Goal: Task Accomplishment & Management: Manage account settings

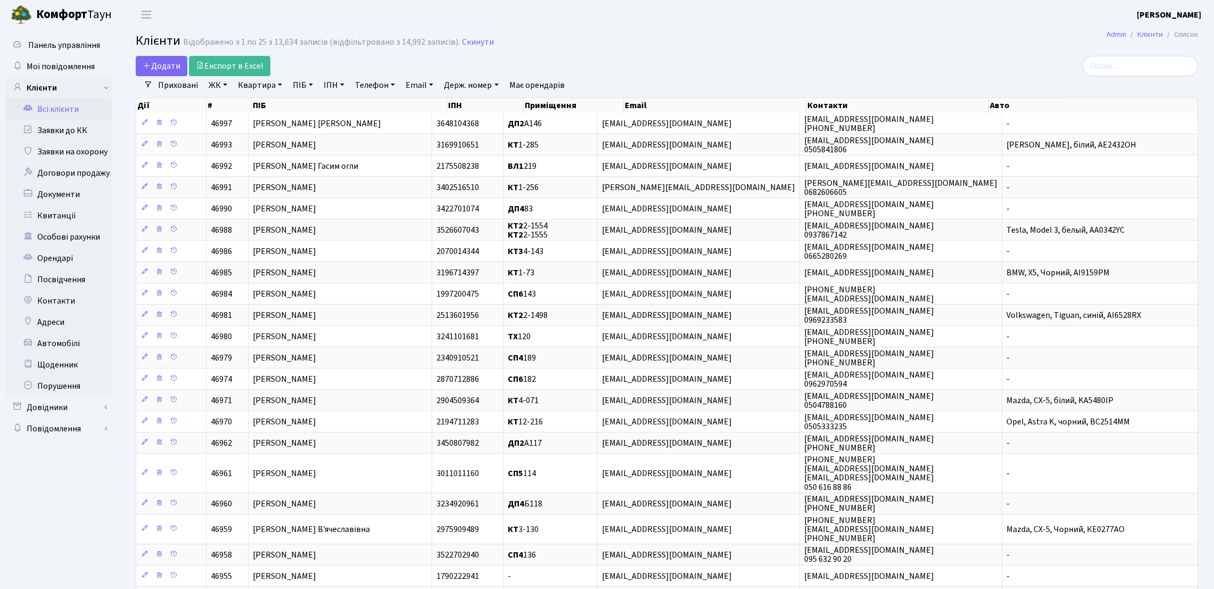
select select "25"
click at [78, 135] on link "Заявки до КК" at bounding box center [58, 130] width 106 height 21
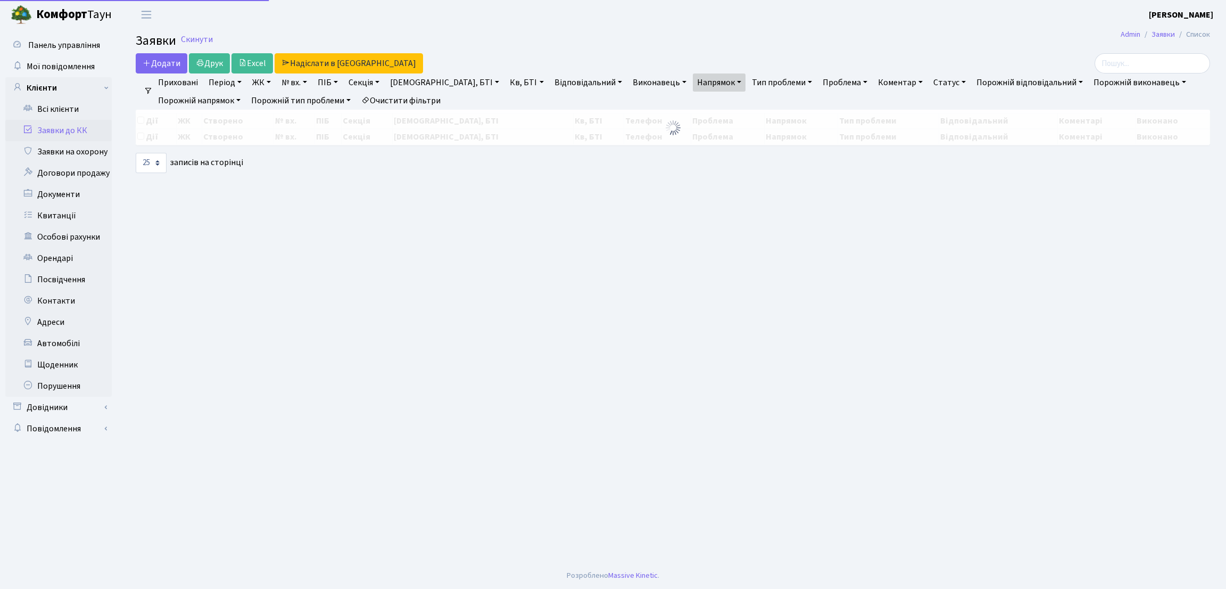
select select "25"
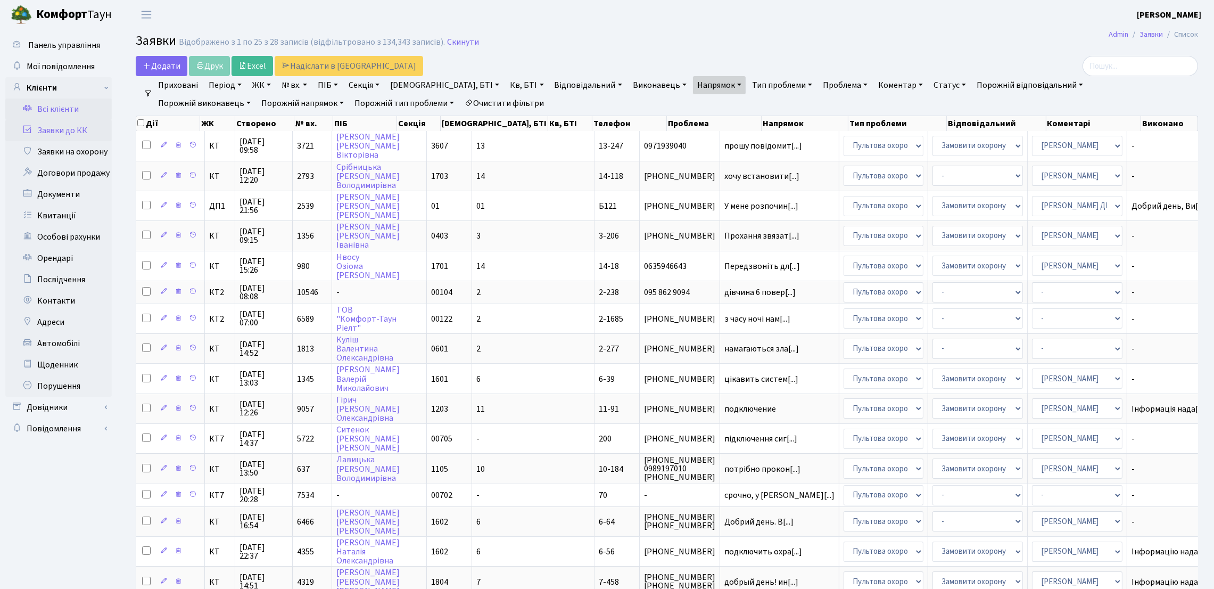
click at [58, 107] on link "Всі клієнти" at bounding box center [58, 108] width 106 height 21
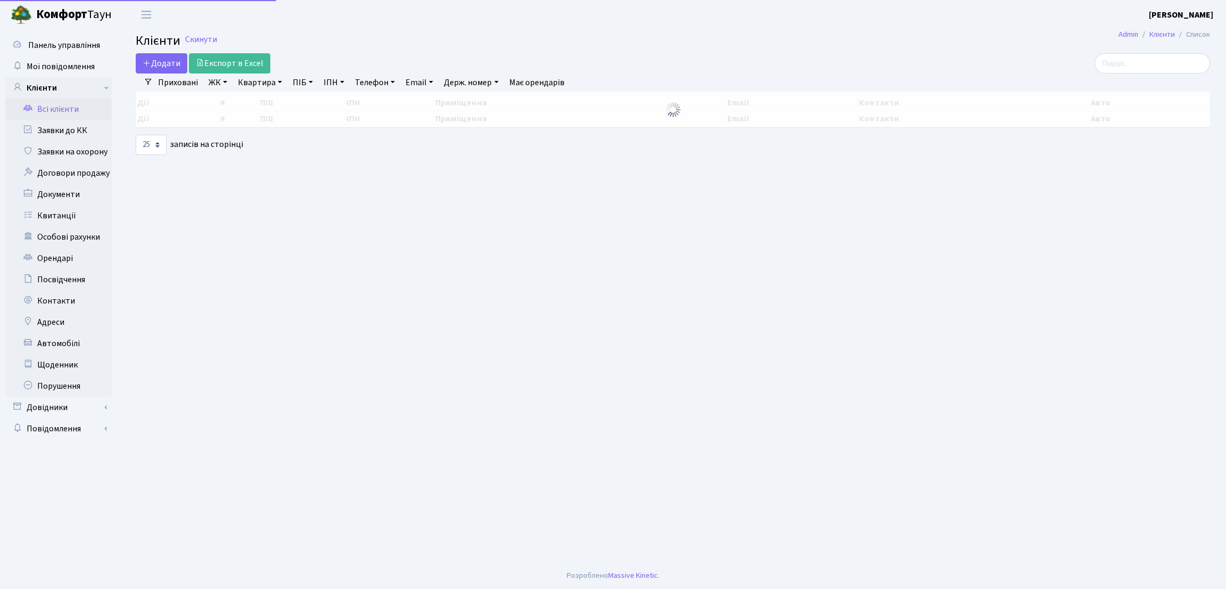
select select "25"
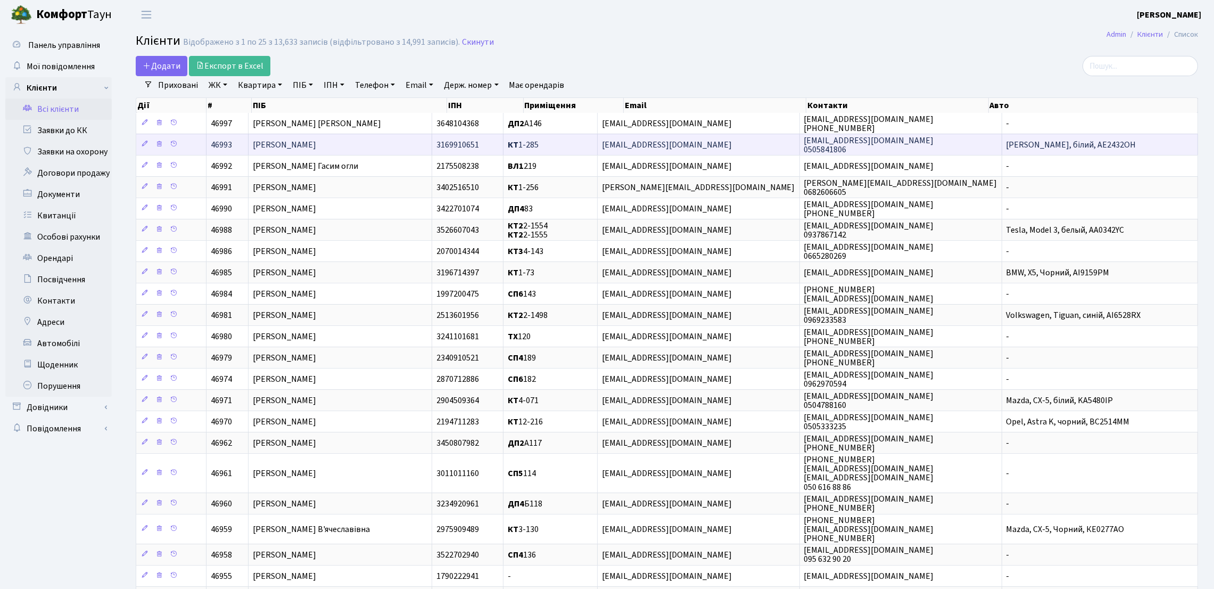
click at [316, 151] on span "[PERSON_NAME]" at bounding box center [284, 145] width 63 height 12
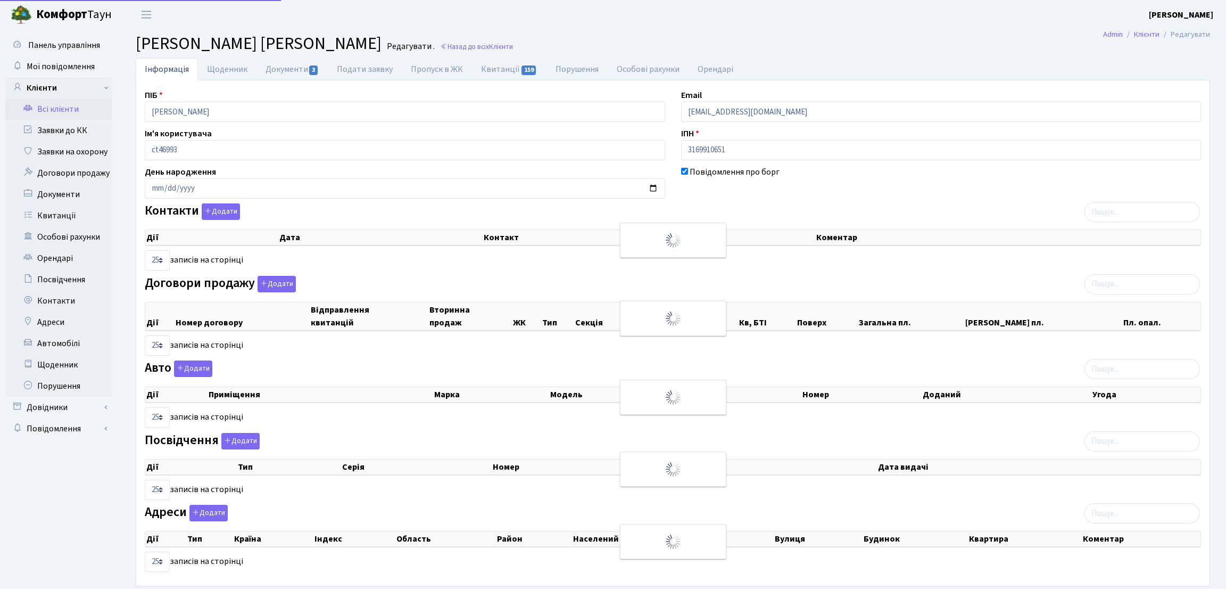
select select "25"
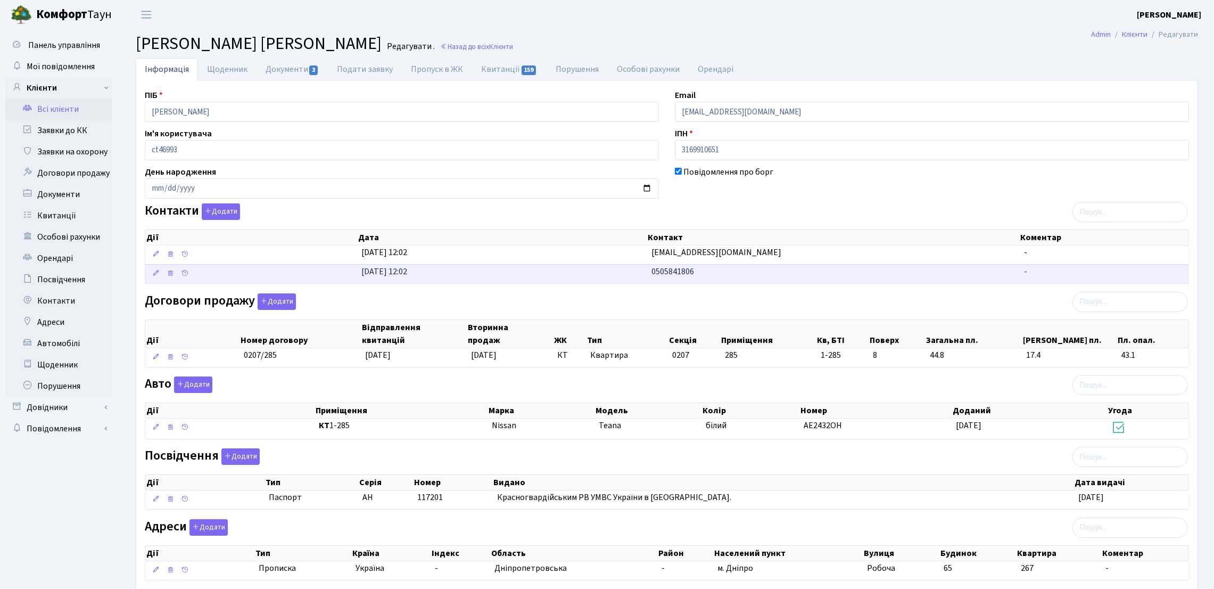
click at [657, 279] on td "0505841806" at bounding box center [833, 273] width 373 height 19
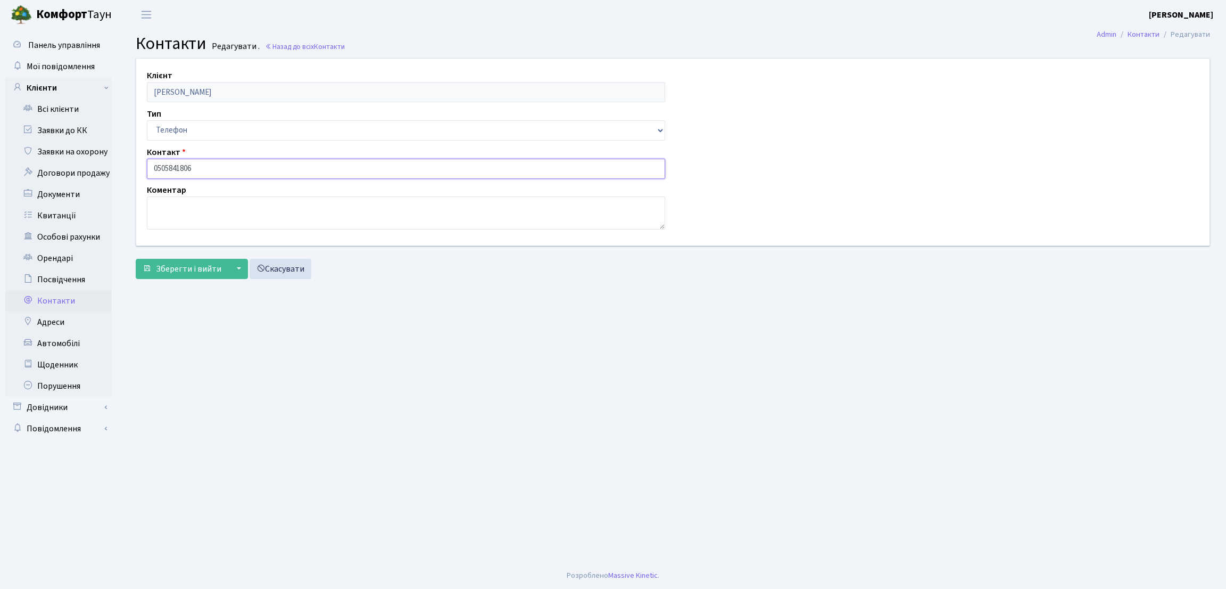
drag, startPoint x: 325, startPoint y: 177, endPoint x: 113, endPoint y: 176, distance: 211.8
click at [113, 176] on div "Панель управління Мої повідомлення Клієнти Всі клієнти Заявки до КК" at bounding box center [613, 295] width 1226 height 533
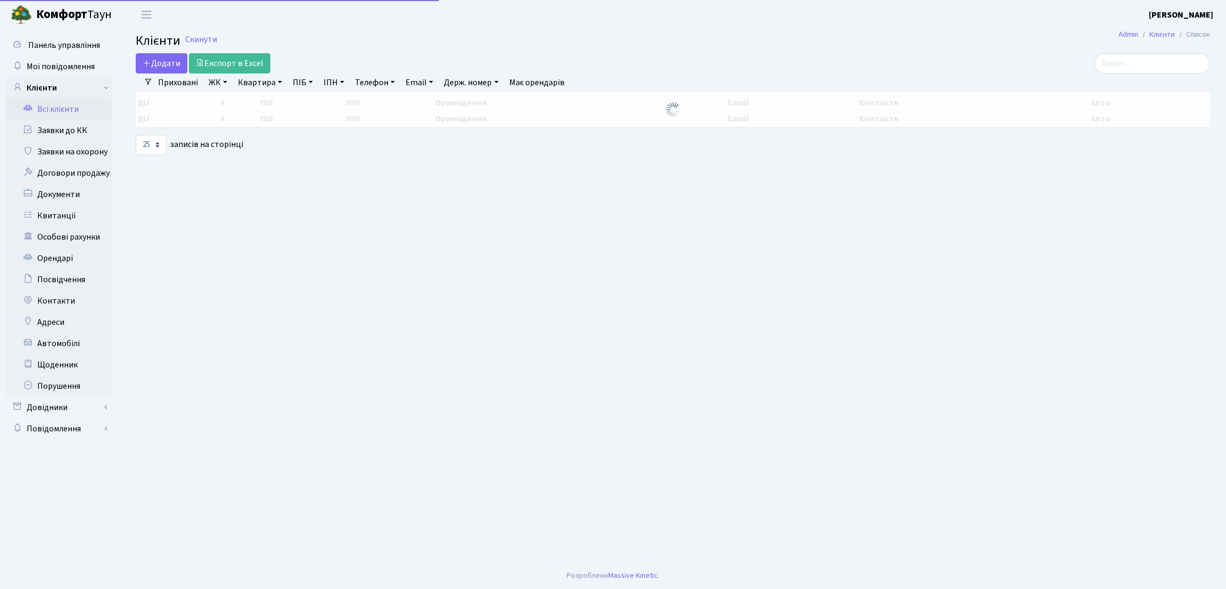
select select "25"
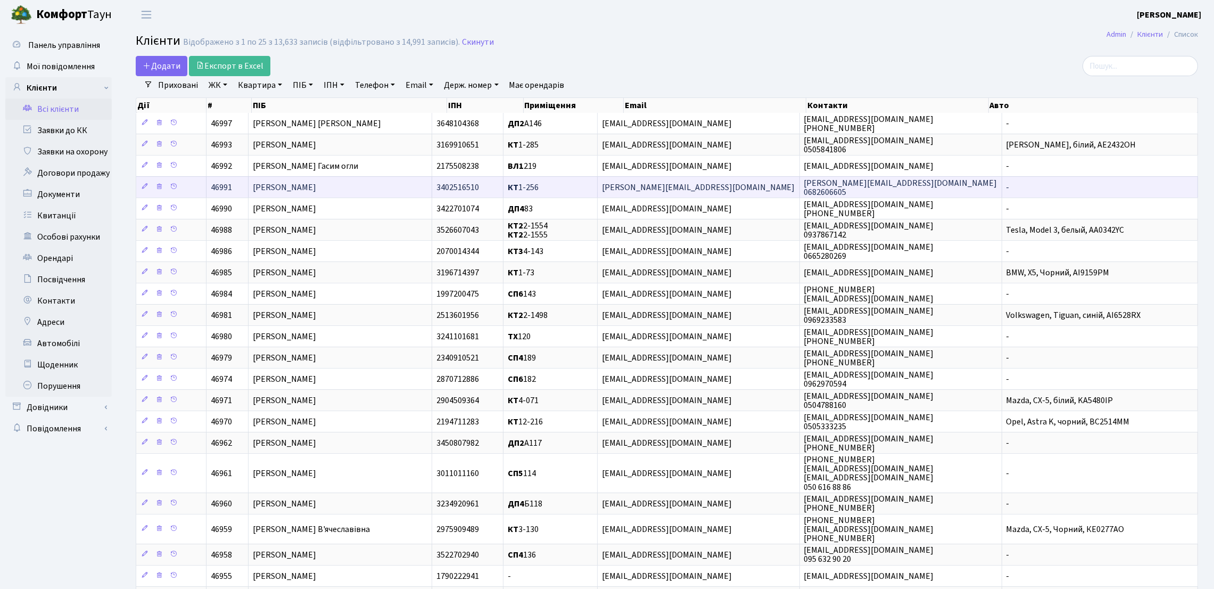
click at [432, 177] on td "Теребійчук Сергій Сергійович" at bounding box center [341, 186] width 184 height 21
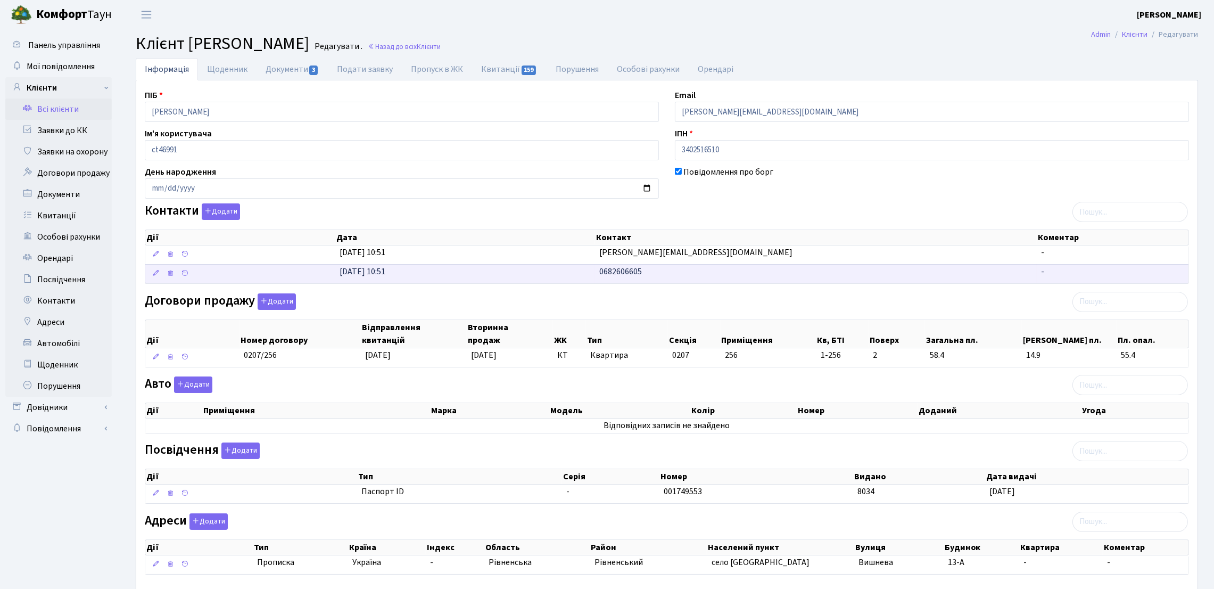
click at [607, 269] on span "0682606605" at bounding box center [620, 272] width 43 height 12
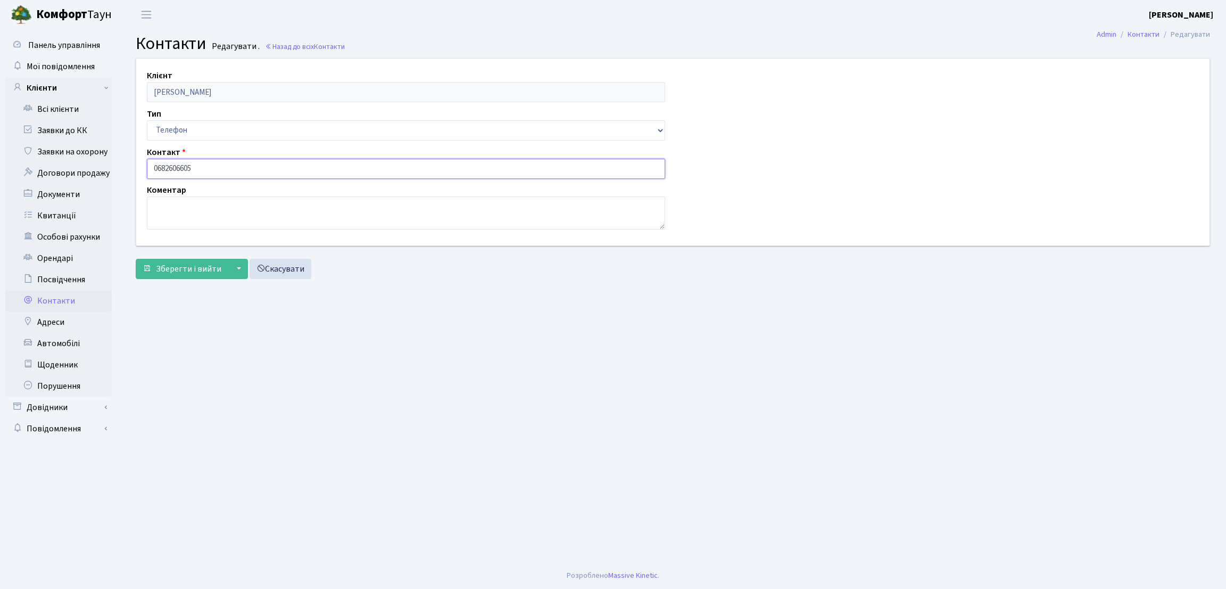
drag, startPoint x: 226, startPoint y: 163, endPoint x: 119, endPoint y: 163, distance: 106.5
click at [121, 164] on div "Клієнт [PERSON_NAME] Тип Email Телефон Контакт 0682606605 Коментар [] Зберегти …" at bounding box center [673, 171] width 1107 height 226
drag, startPoint x: 136, startPoint y: 380, endPoint x: 119, endPoint y: 258, distance: 123.1
click at [136, 380] on main "Admin Контакти Редагувати Контакти Редагувати . Назад до всіх Контакти Клієнт […" at bounding box center [673, 295] width 1107 height 533
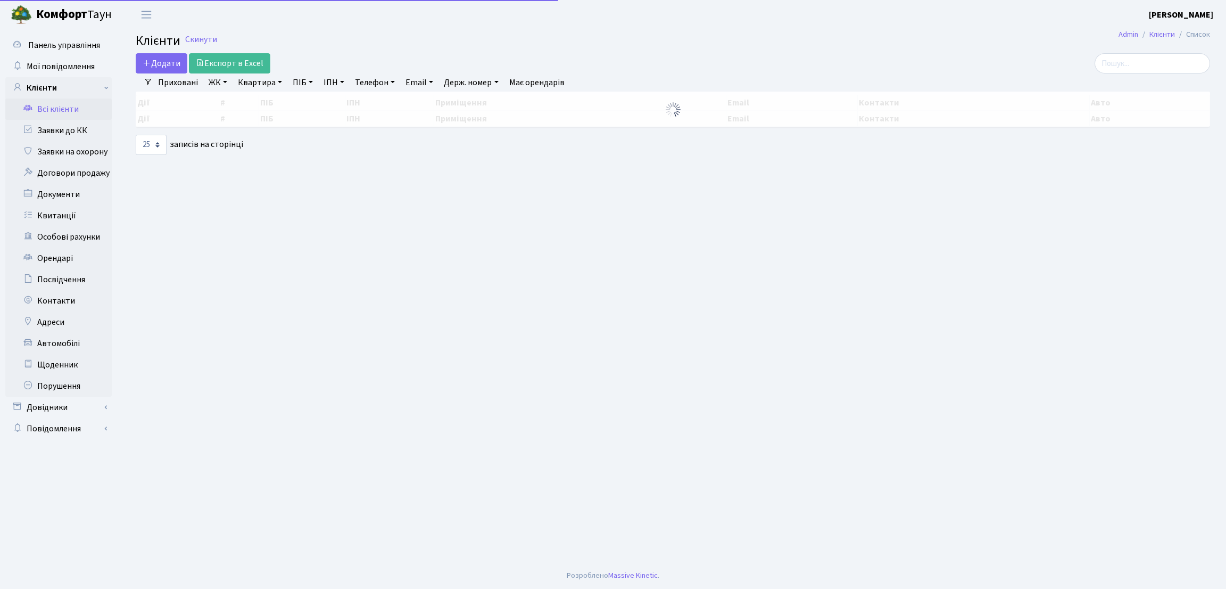
select select "25"
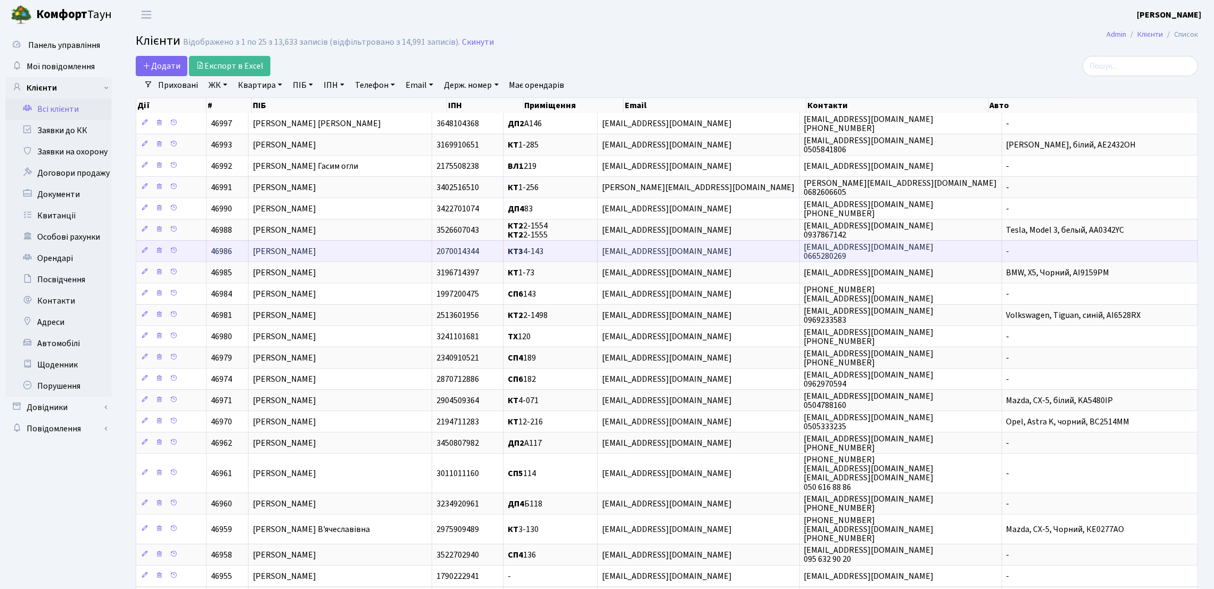
click at [316, 249] on span "[PERSON_NAME]" at bounding box center [284, 251] width 63 height 12
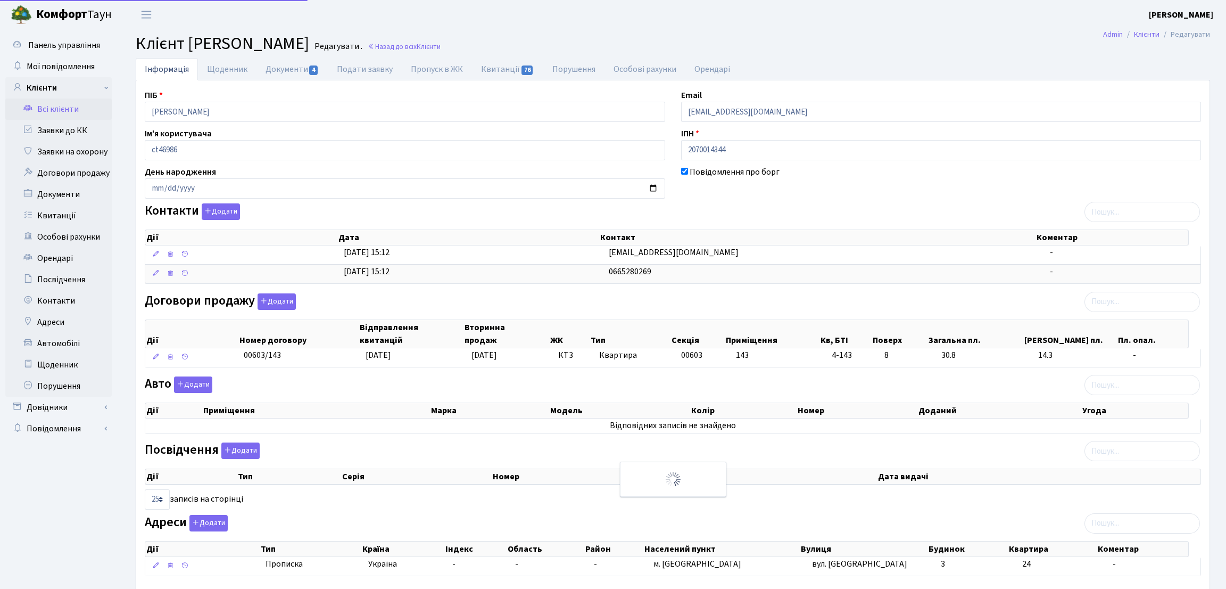
select select "25"
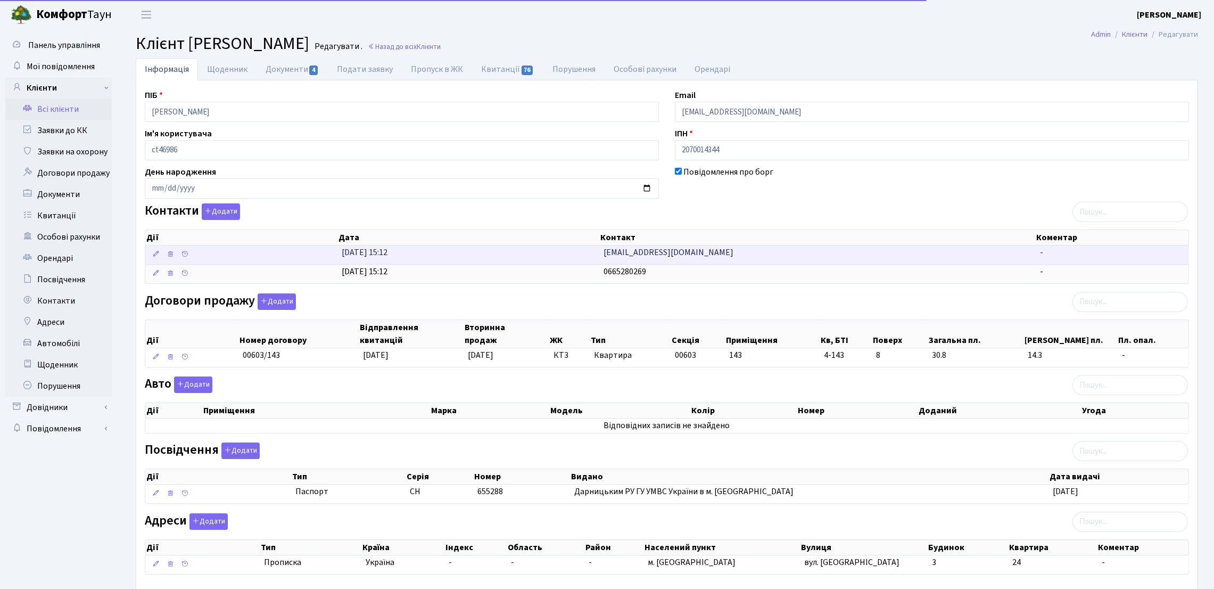
drag, startPoint x: 669, startPoint y: 266, endPoint x: 664, endPoint y: 262, distance: 6.5
click at [668, 265] on td "0665280269" at bounding box center [817, 273] width 436 height 19
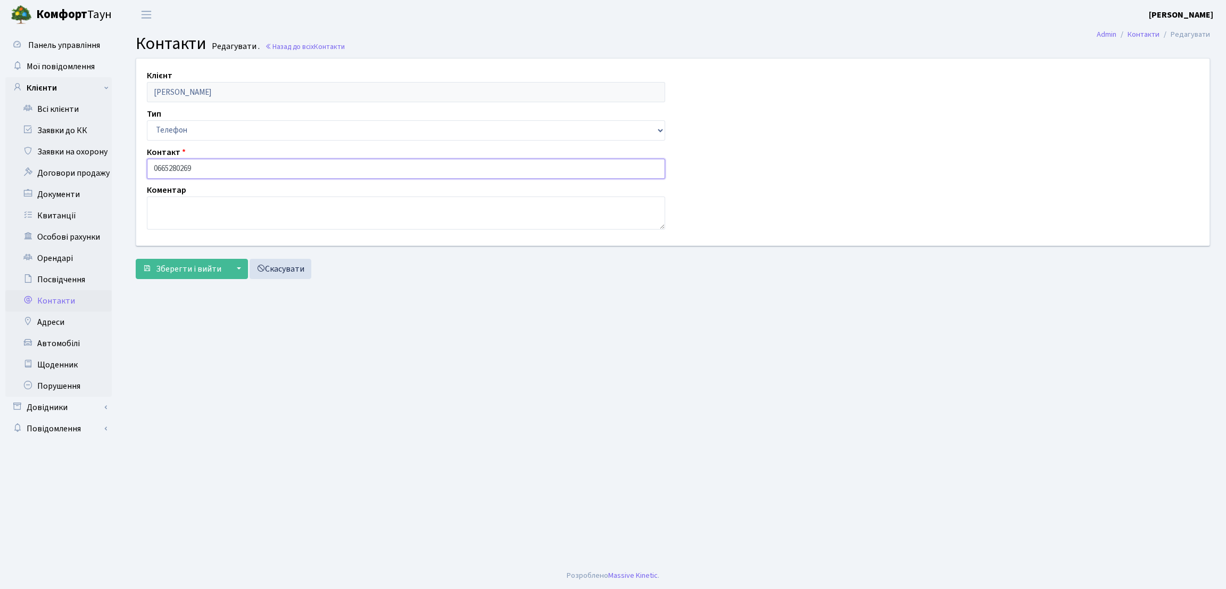
drag, startPoint x: 241, startPoint y: 171, endPoint x: 114, endPoint y: 126, distance: 134.5
click at [116, 126] on div "Панель управління Мої повідомлення Клієнти Всі клієнти Заявки до КК" at bounding box center [613, 295] width 1226 height 533
click at [159, 360] on main "Admin Контакти Редагувати Контакти Редагувати . Назад до всіх Контакти Клієнт П…" at bounding box center [673, 295] width 1107 height 533
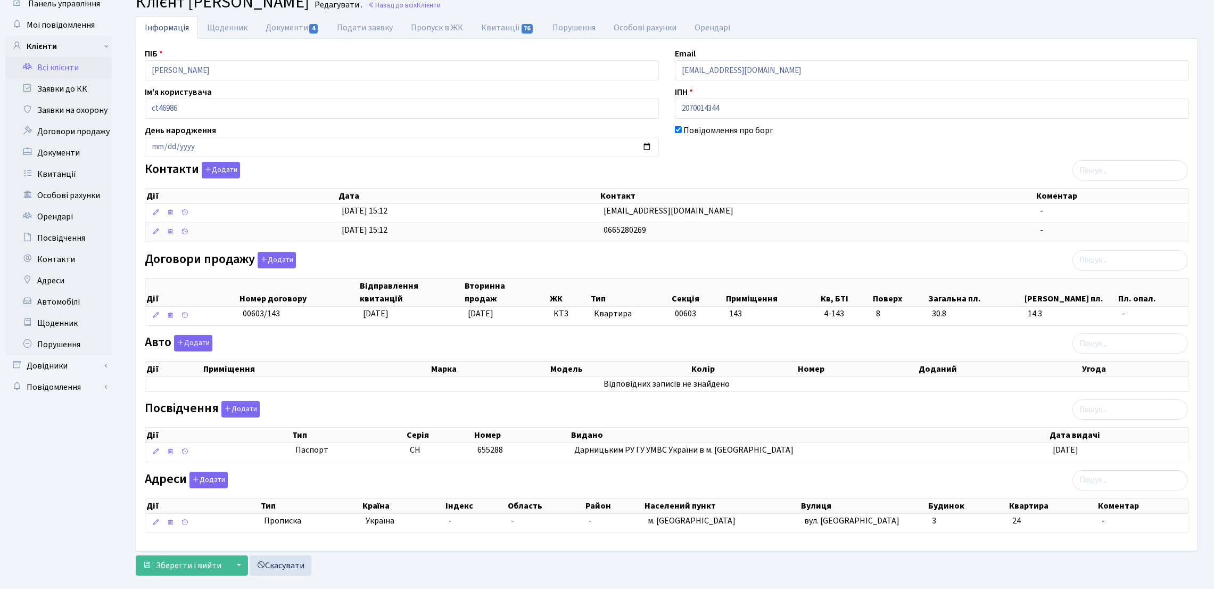
scroll to position [63, 0]
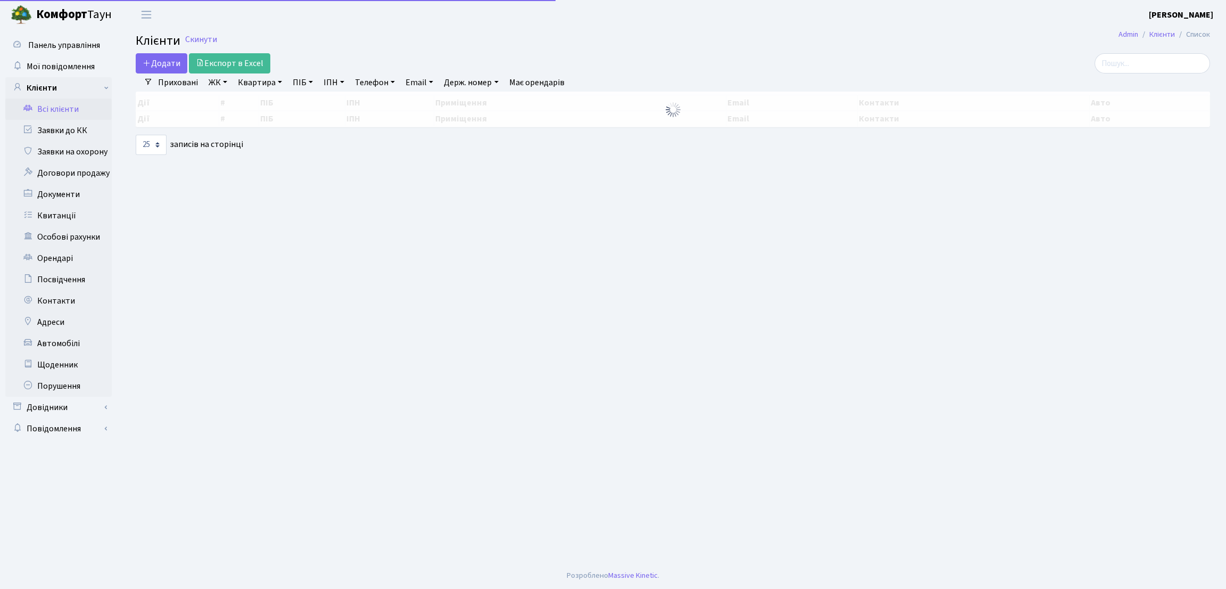
select select "25"
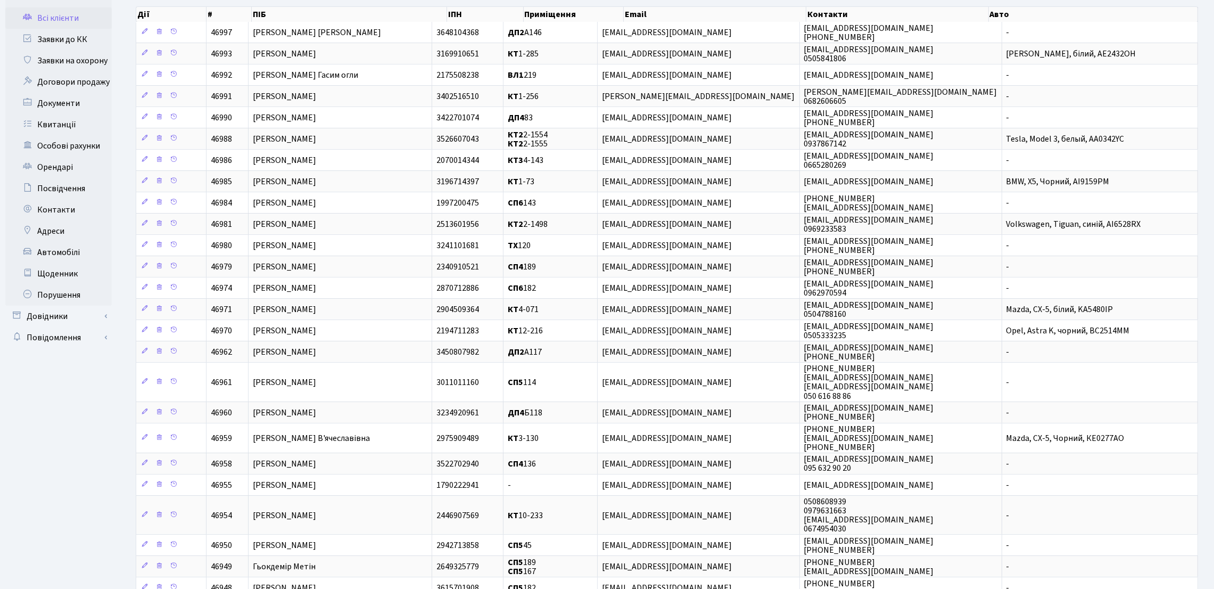
scroll to position [160, 0]
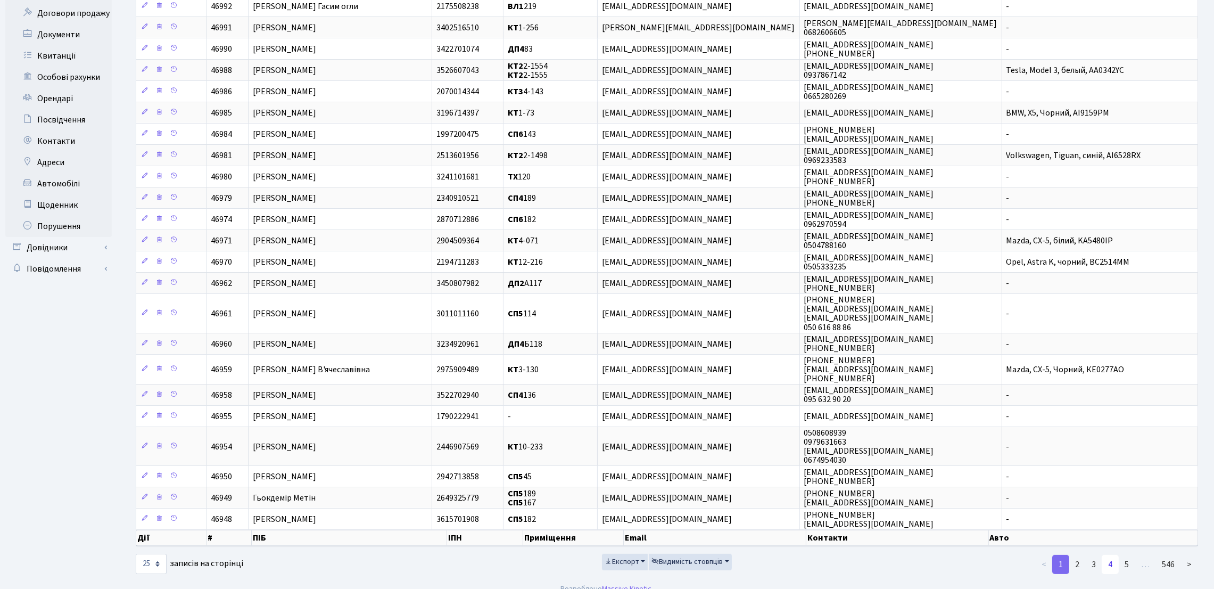
click at [1113, 573] on link "4" at bounding box center [1110, 564] width 17 height 19
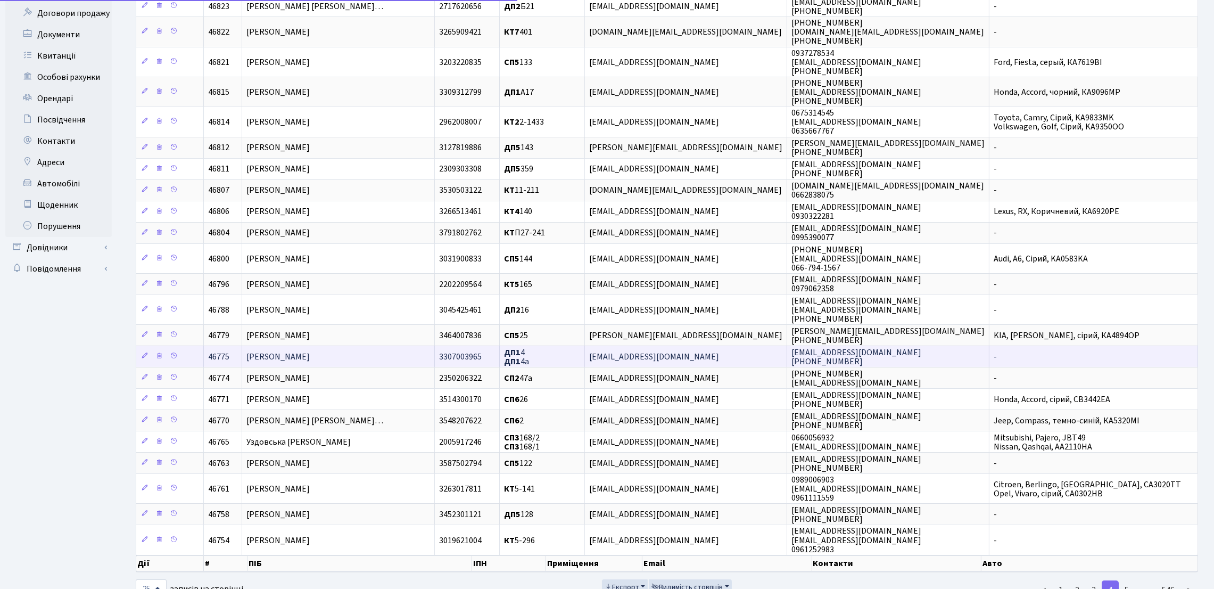
scroll to position [207, 0]
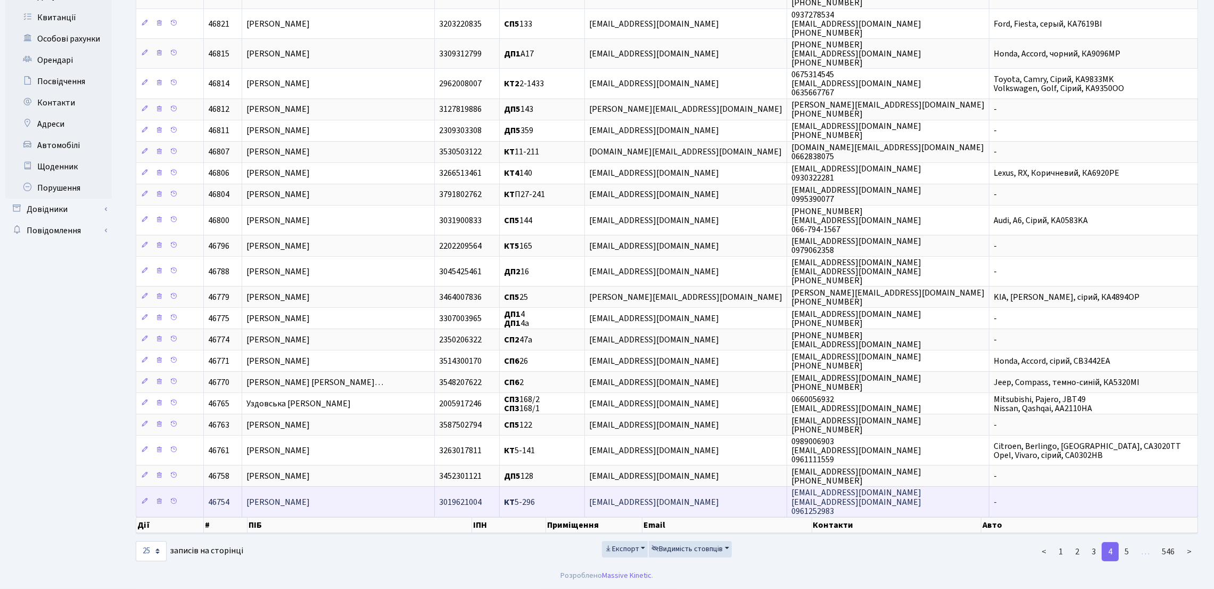
click at [262, 502] on span "[PERSON_NAME]" at bounding box center [277, 502] width 63 height 12
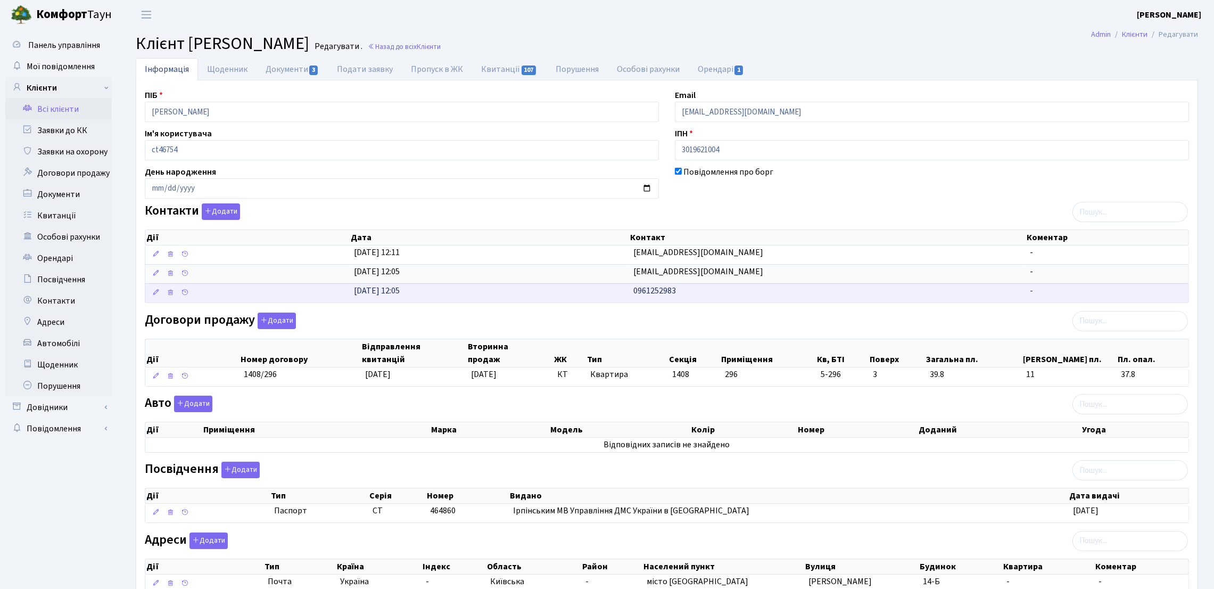
click at [642, 295] on span "0961252983" at bounding box center [654, 291] width 43 height 12
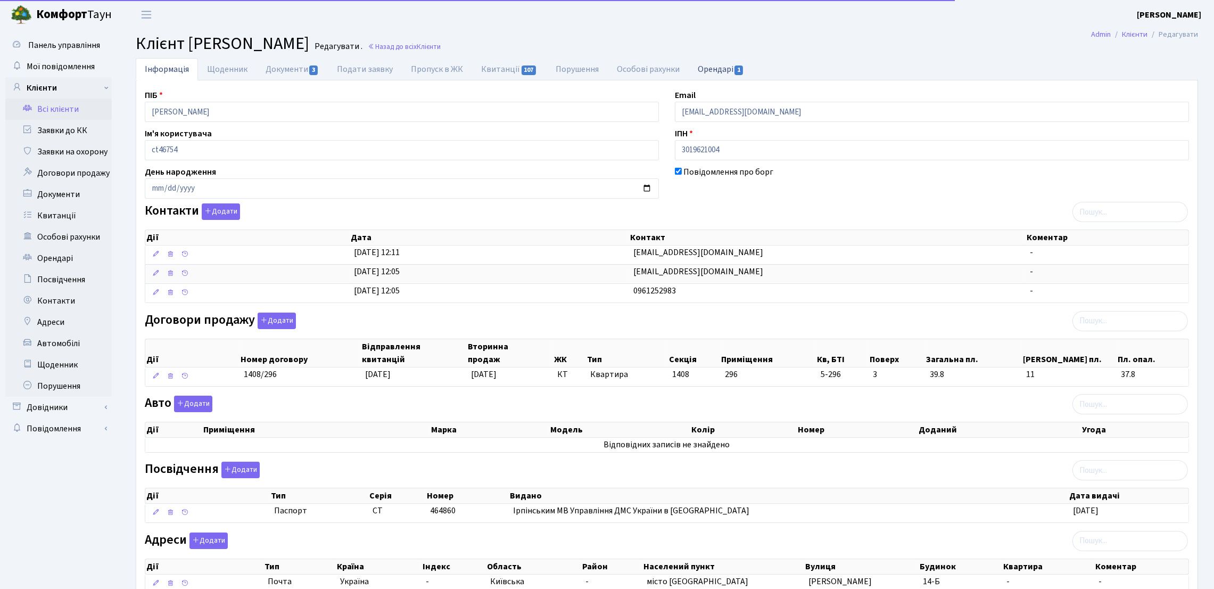
click at [717, 77] on link "Орендарі 1" at bounding box center [721, 69] width 64 height 22
select select "25"
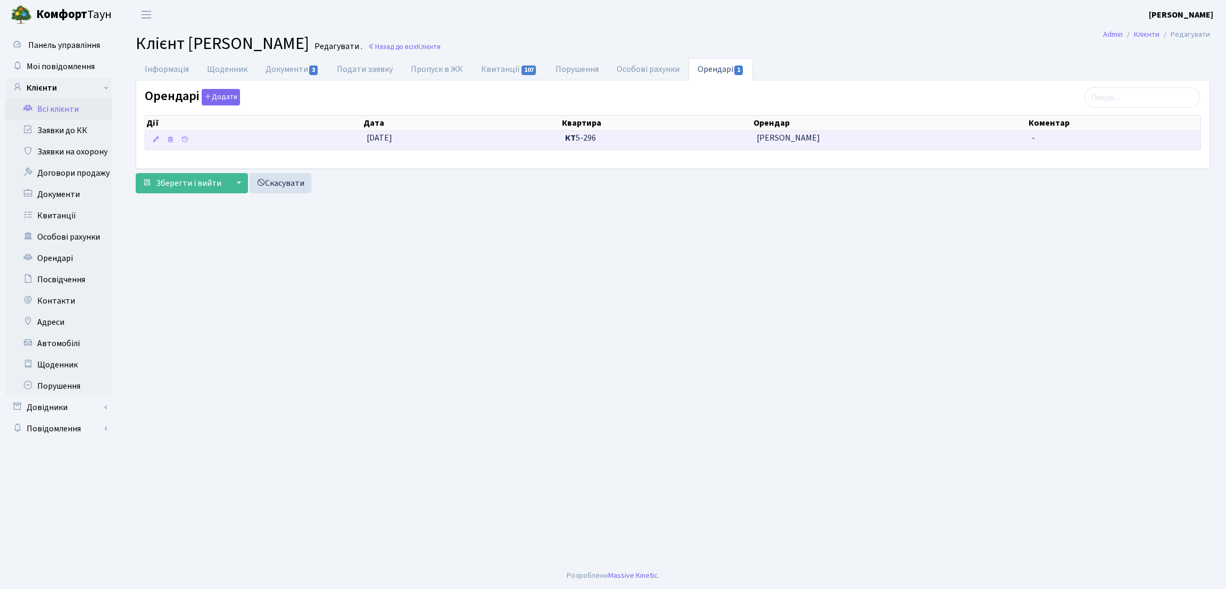
click at [691, 142] on span "КТ 5-296" at bounding box center [656, 138] width 183 height 12
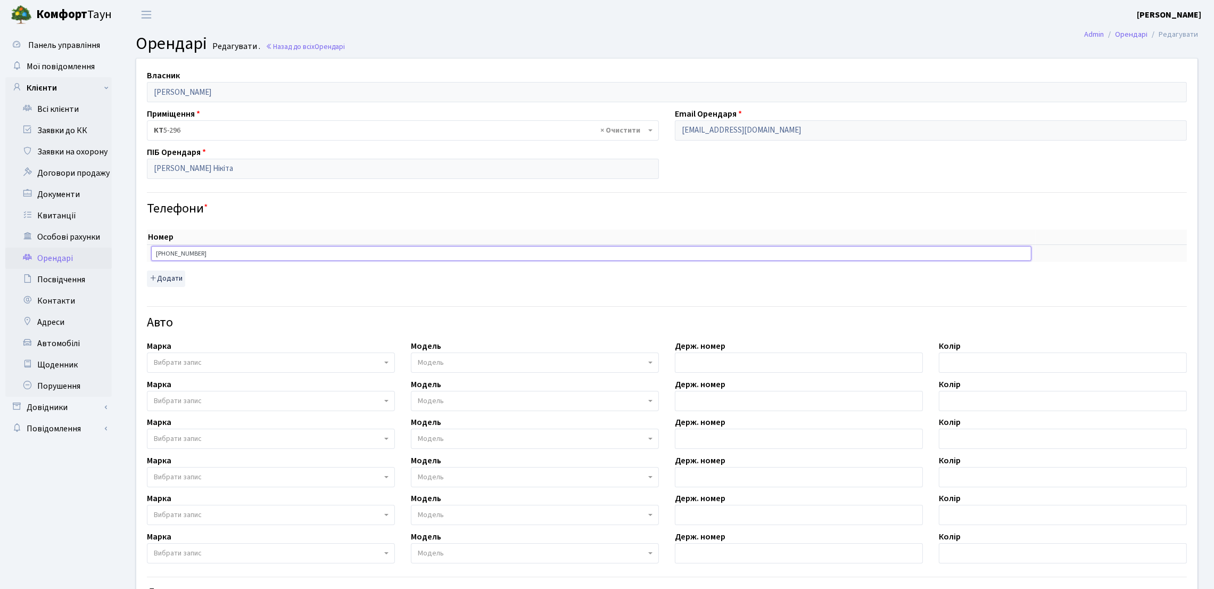
drag, startPoint x: 207, startPoint y: 252, endPoint x: 138, endPoint y: 236, distance: 70.6
click at [139, 236] on div "Номер sort item delete item [PHONE_NUMBER] sort item delete item Додати" at bounding box center [667, 255] width 1056 height 76
click at [101, 517] on ul "Панель управління Мої повідомлення Клієнти" at bounding box center [58, 379] width 106 height 689
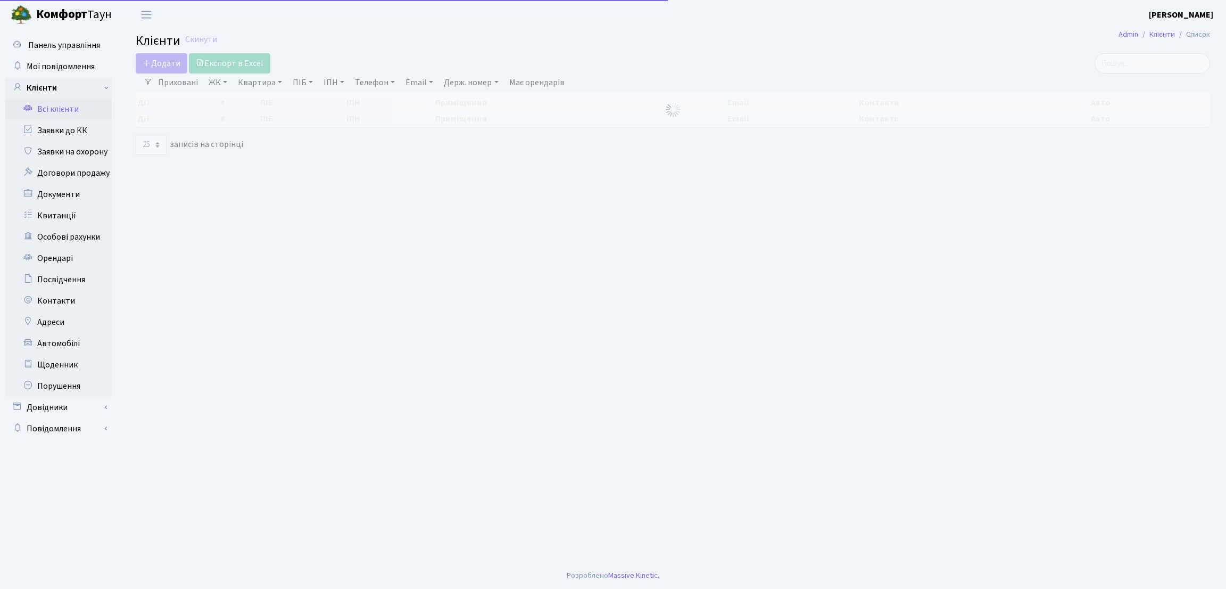
select select "25"
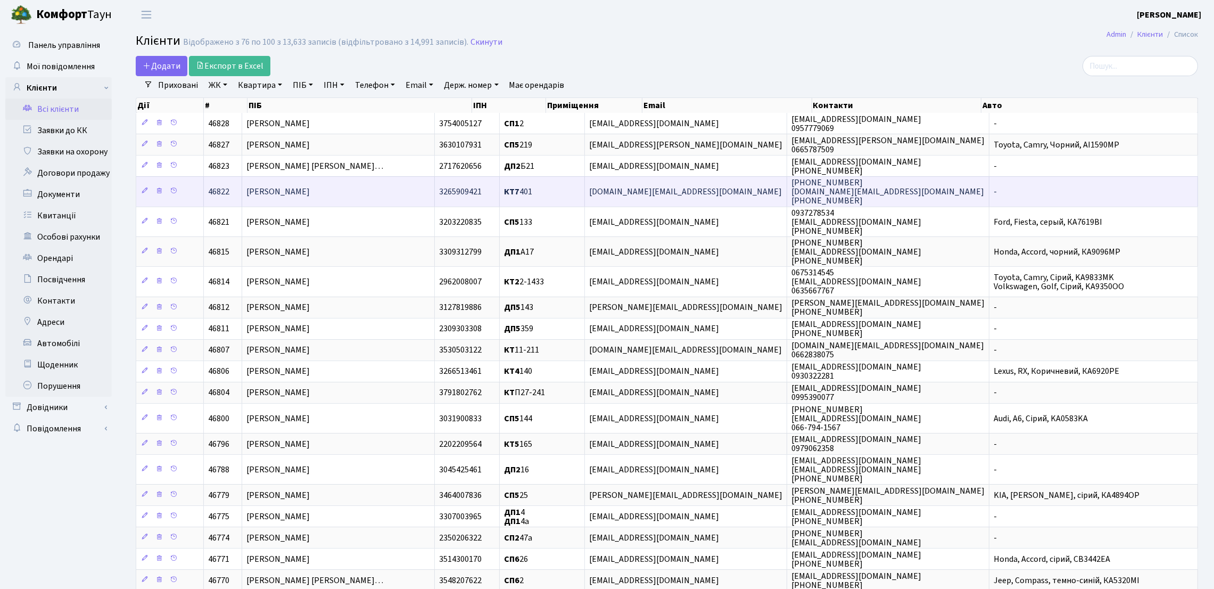
click at [392, 195] on td "[PERSON_NAME]" at bounding box center [338, 191] width 193 height 30
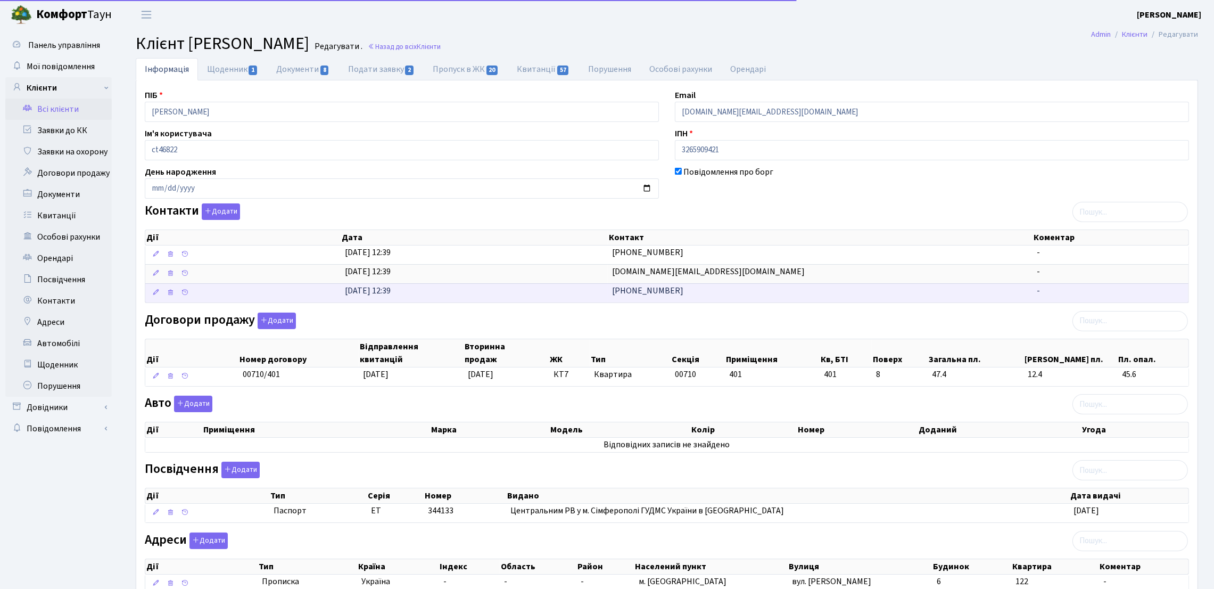
click at [621, 294] on span "+380990562806" at bounding box center [647, 291] width 71 height 12
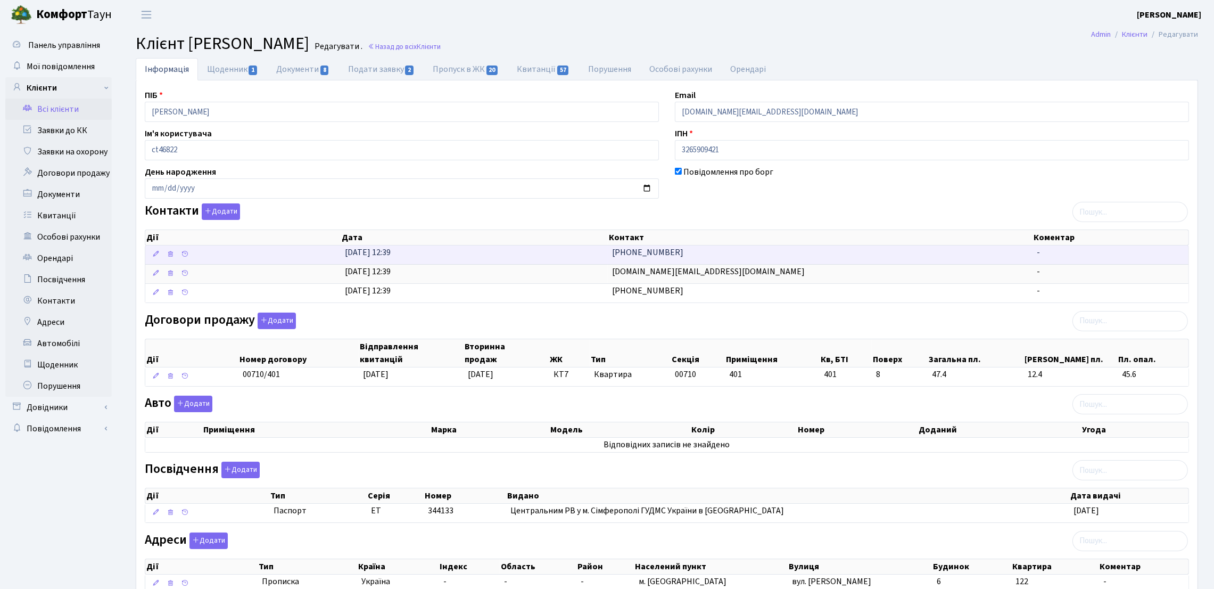
click at [606, 250] on td "08.08.2025, 12:39" at bounding box center [474, 254] width 267 height 19
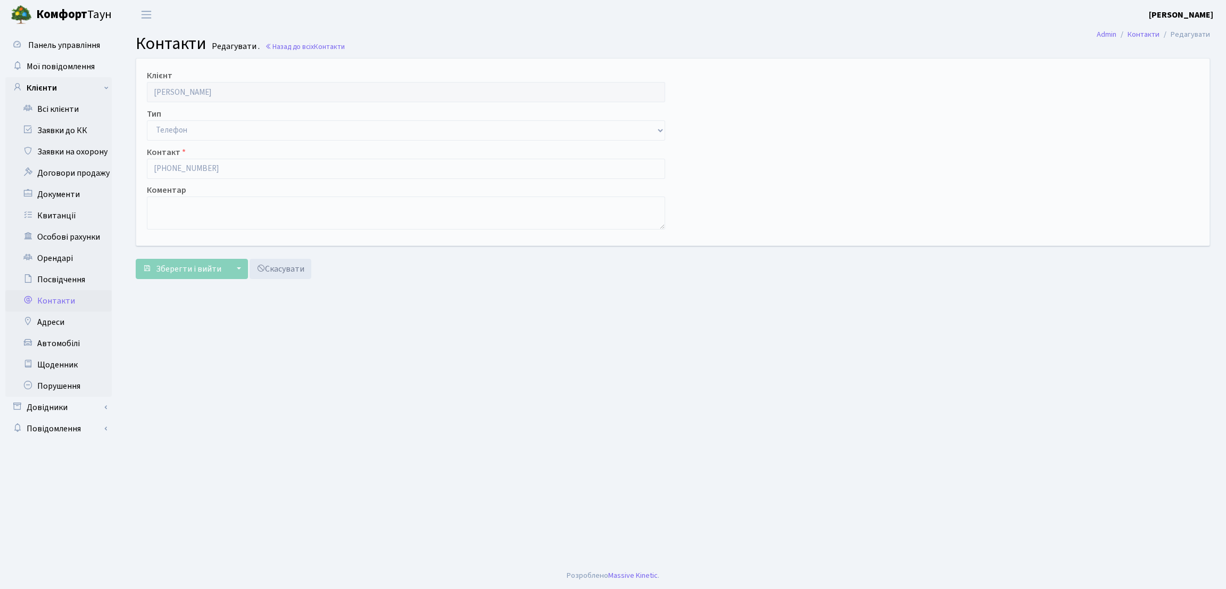
drag, startPoint x: 197, startPoint y: 172, endPoint x: 134, endPoint y: 168, distance: 64.0
click at [134, 168] on div "Клієнт [PERSON_NAME] Тип Email Телефон Контакт [PHONE_NUMBER] Коментар" at bounding box center [673, 152] width 1090 height 186
click at [130, 168] on div "Клієнт [PERSON_NAME] Тип Email Телефон Контакт [PHONE_NUMBER] Коментар" at bounding box center [673, 152] width 1090 height 186
drag, startPoint x: 207, startPoint y: 171, endPoint x: 139, endPoint y: 156, distance: 69.7
click at [139, 156] on div "Контакт [PHONE_NUMBER]" at bounding box center [406, 162] width 534 height 33
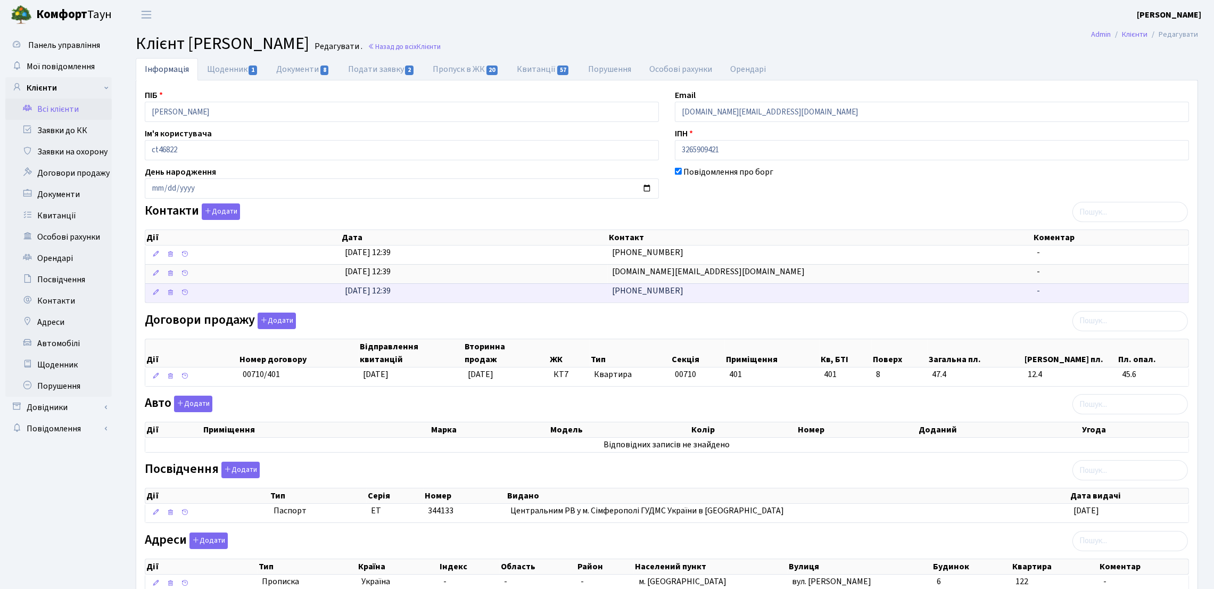
click at [686, 293] on td "[PHONE_NUMBER]" at bounding box center [820, 292] width 425 height 19
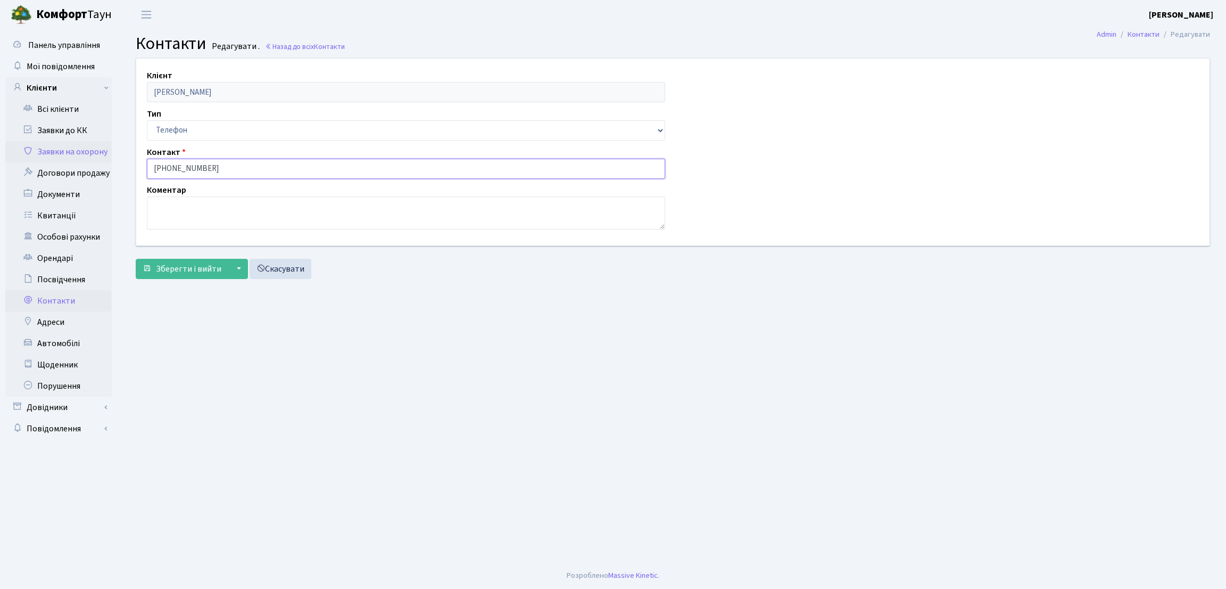
drag, startPoint x: 255, startPoint y: 169, endPoint x: 72, endPoint y: 152, distance: 183.9
click at [72, 152] on div "Панель управління Мої повідомлення Клієнти Всі клієнти Заявки до КК" at bounding box center [613, 295] width 1226 height 533
